Goal: Information Seeking & Learning: Learn about a topic

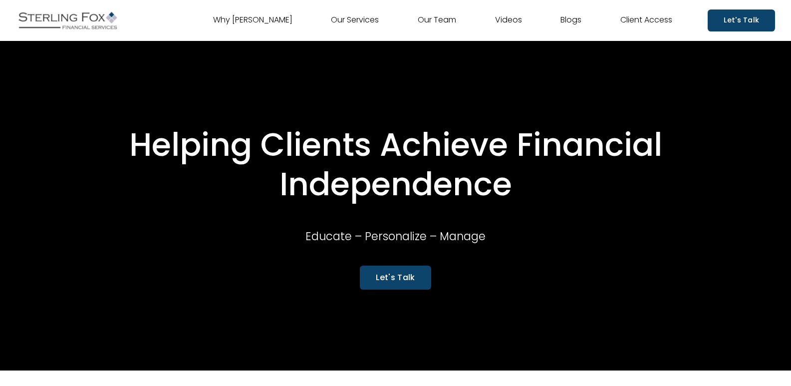
click at [349, 18] on link "Our Services" at bounding box center [355, 20] width 48 height 16
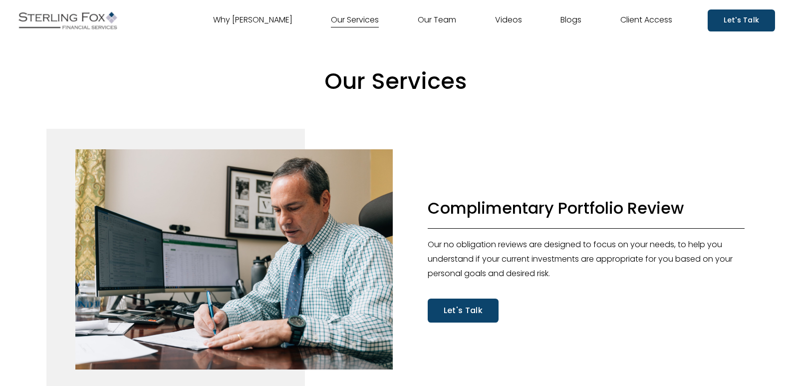
drag, startPoint x: 586, startPoint y: 18, endPoint x: 475, endPoint y: 18, distance: 111.2
click at [475, 18] on nav "Why [PERSON_NAME] Our Services Our Team Videos Blogs Client Access" at bounding box center [442, 20] width 459 height 16
click at [515, 17] on link "Videos" at bounding box center [508, 20] width 27 height 16
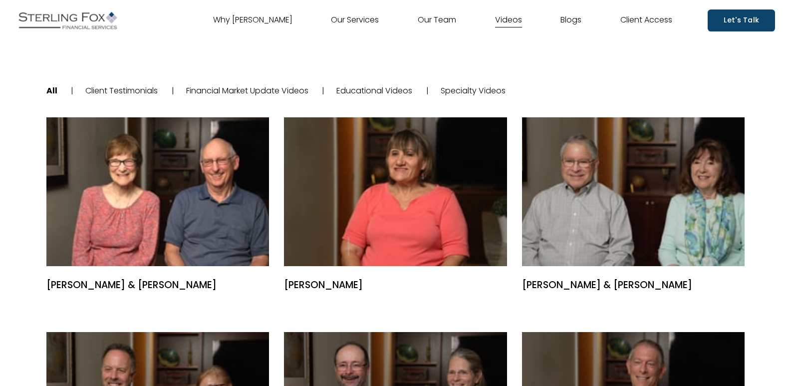
click at [105, 90] on link "Client Testimonials" at bounding box center [121, 90] width 72 height 11
